Goal: Find contact information: Find contact information

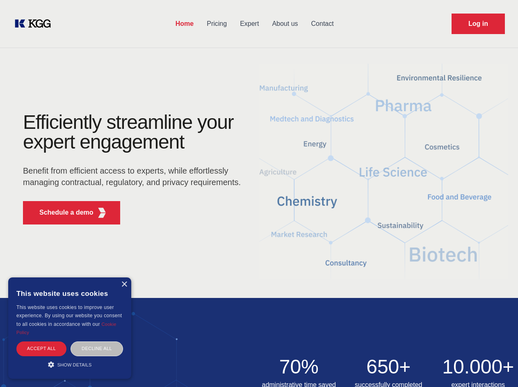
click at [259, 193] on div "Efficiently streamline your expert engagement Benefit from efficient access to …" at bounding box center [134, 171] width 249 height 119
click at [62, 213] on p "Schedule a demo" at bounding box center [66, 213] width 54 height 10
click at [124, 284] on div "× This website uses cookies This website uses cookies to improve user experienc…" at bounding box center [69, 327] width 123 height 101
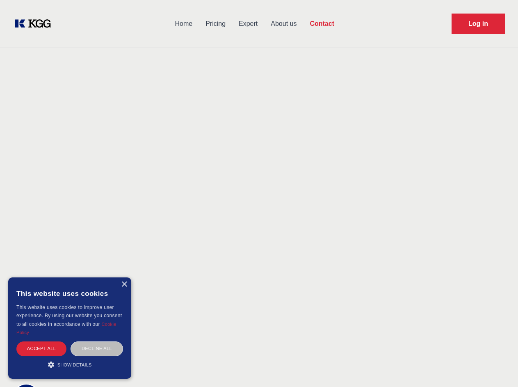
click at [41, 348] on div "Accept all" at bounding box center [41, 348] width 50 height 14
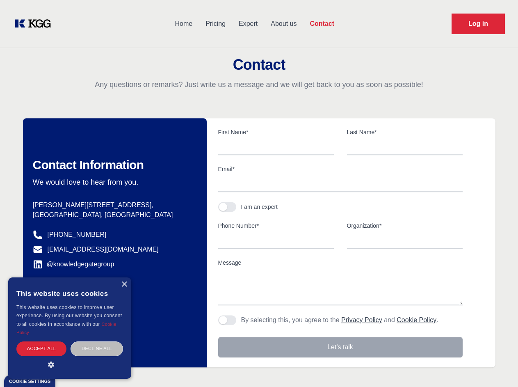
click at [97, 348] on div "Contact Information We would love to hear from you. Postal address [PERSON_NAME…" at bounding box center [115, 242] width 184 height 249
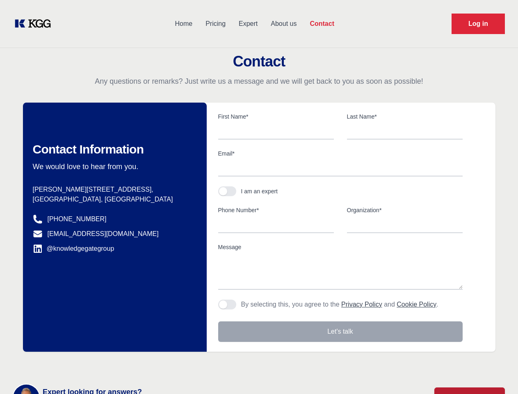
click at [70, 364] on main "Contact Any questions or remarks? Just write us a message and we will get back …" at bounding box center [259, 213] width 518 height 427
